Goal: Task Accomplishment & Management: Use online tool/utility

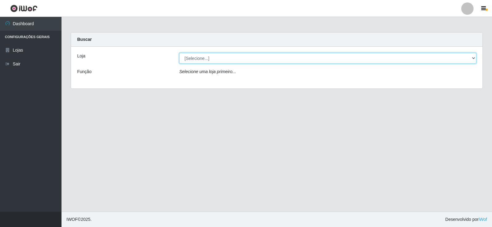
click at [234, 58] on select "[Selecione...] SuperFácil Atacado - [GEOGRAPHIC_DATA]" at bounding box center [327, 58] width 297 height 11
select select "504"
click at [179, 53] on select "[Selecione...] SuperFácil Atacado - [GEOGRAPHIC_DATA]" at bounding box center [327, 58] width 297 height 11
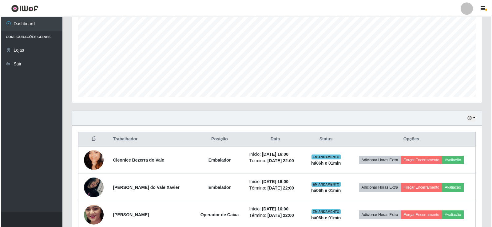
scroll to position [154, 0]
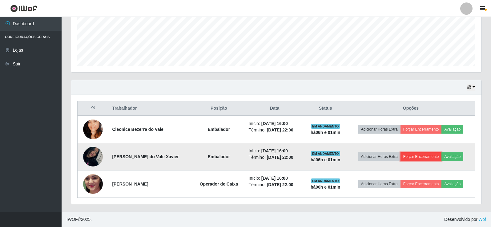
click at [413, 158] on button "Forçar Encerramento" at bounding box center [420, 157] width 41 height 9
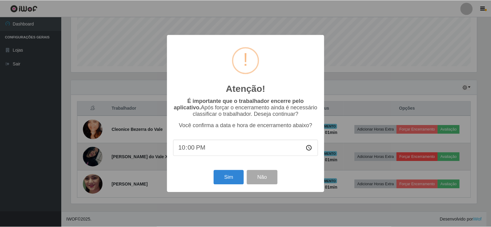
scroll to position [128, 407]
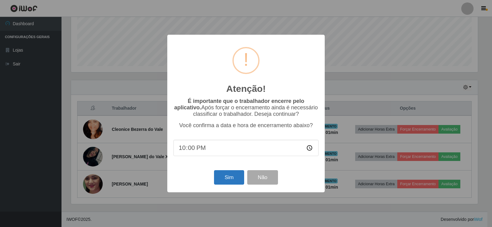
drag, startPoint x: 212, startPoint y: 177, endPoint x: 215, endPoint y: 176, distance: 3.3
click at [212, 177] on div "Sim Não" at bounding box center [246, 178] width 145 height 18
click at [231, 177] on button "Sim" at bounding box center [229, 177] width 30 height 14
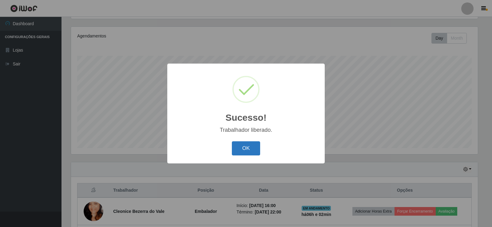
click at [258, 150] on button "OK" at bounding box center [246, 149] width 29 height 14
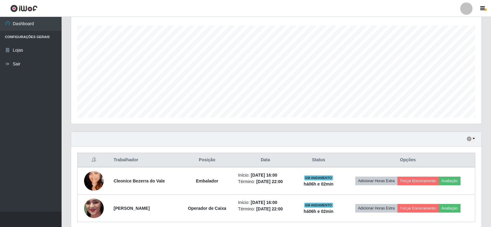
scroll to position [126, 0]
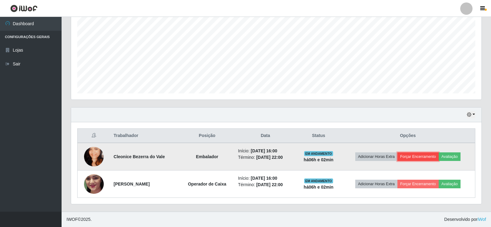
click at [431, 157] on button "Forçar Encerramento" at bounding box center [417, 157] width 41 height 9
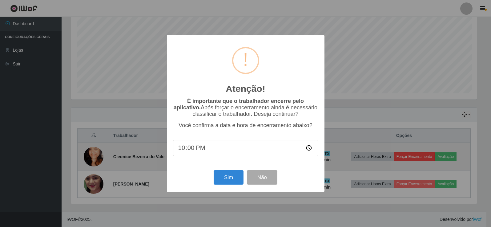
scroll to position [128, 407]
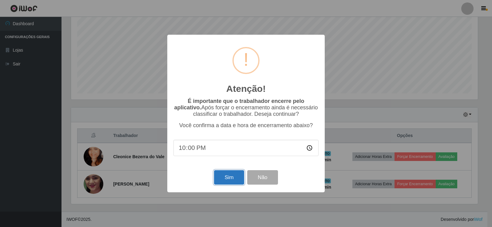
click at [231, 176] on button "Sim" at bounding box center [229, 177] width 30 height 14
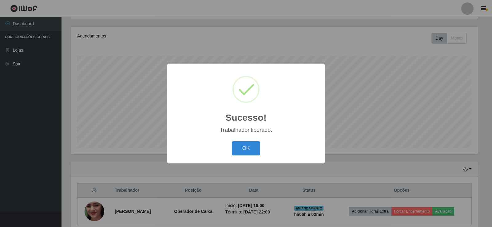
click at [226, 145] on div "OK Cancel" at bounding box center [246, 149] width 145 height 18
click at [251, 152] on button "OK" at bounding box center [246, 149] width 29 height 14
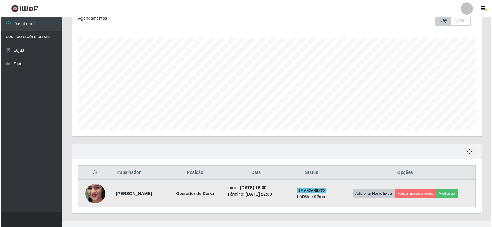
scroll to position [99, 0]
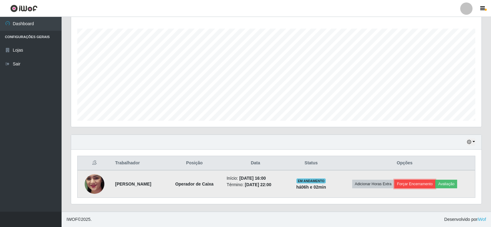
click at [420, 184] on button "Forçar Encerramento" at bounding box center [414, 184] width 41 height 9
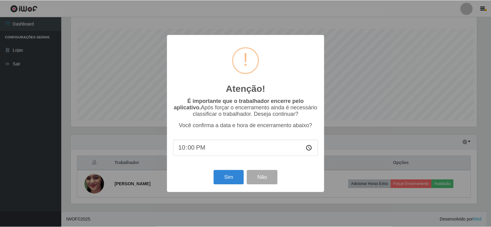
scroll to position [128, 407]
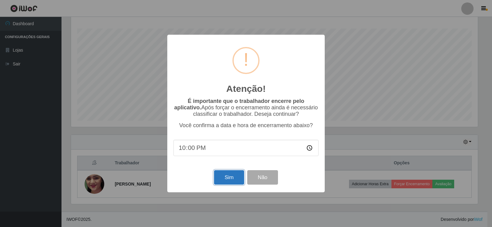
click at [231, 176] on button "Sim" at bounding box center [229, 177] width 30 height 14
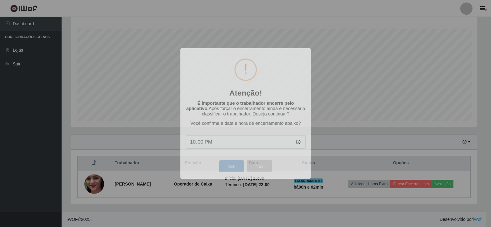
scroll to position [0, 0]
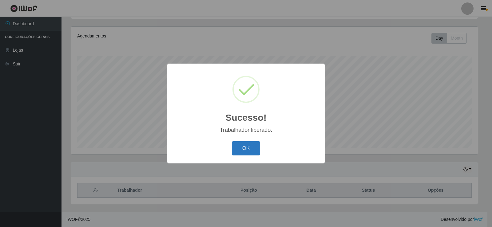
click at [256, 150] on button "OK" at bounding box center [246, 149] width 29 height 14
